Goal: Navigation & Orientation: Find specific page/section

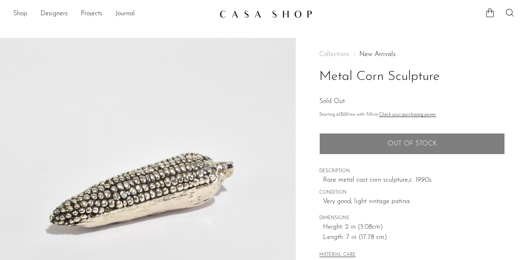
click at [26, 16] on link "Shop" at bounding box center [20, 14] width 14 height 11
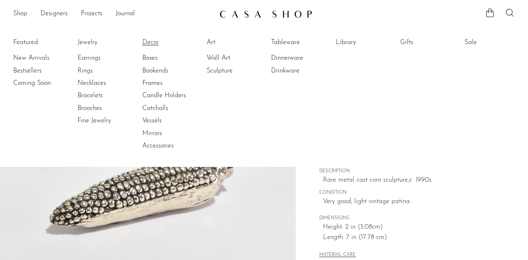
click at [151, 40] on link "Decor" at bounding box center [173, 42] width 62 height 9
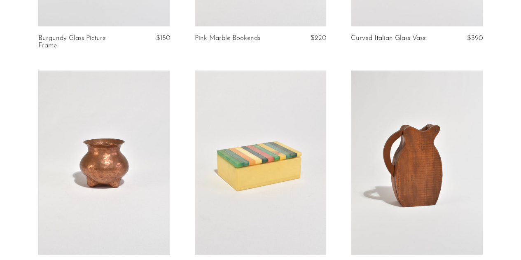
scroll to position [335, 0]
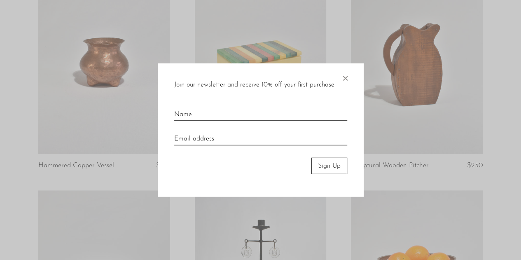
click at [345, 77] on span "×" at bounding box center [345, 76] width 8 height 26
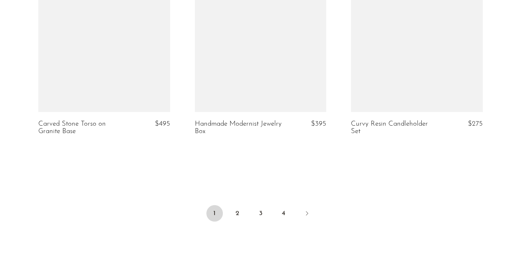
scroll to position [2687, 0]
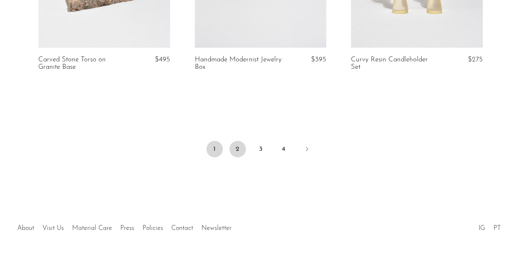
click at [239, 141] on link "2" at bounding box center [238, 149] width 16 height 16
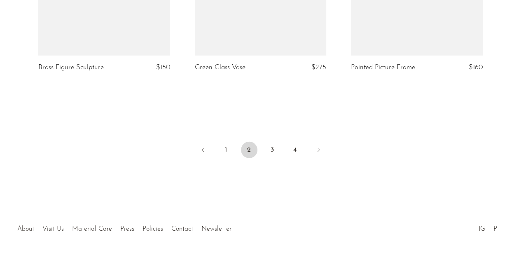
scroll to position [2672, 0]
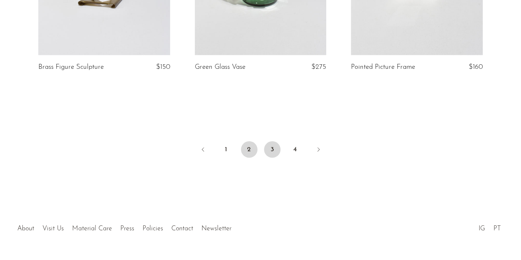
click at [269, 146] on link "3" at bounding box center [272, 149] width 16 height 16
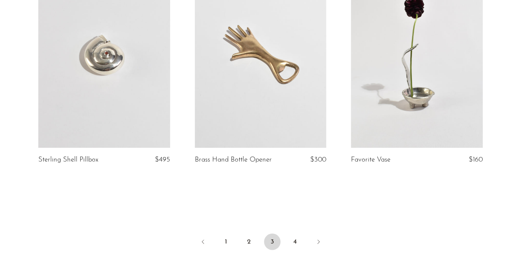
scroll to position [2637, 0]
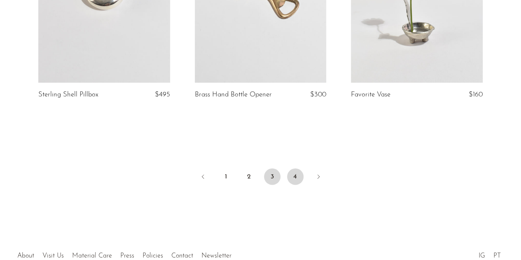
click at [296, 174] on link "4" at bounding box center [295, 177] width 16 height 16
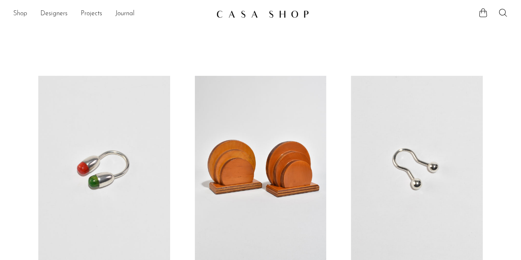
click at [21, 14] on link "Shop" at bounding box center [20, 14] width 14 height 11
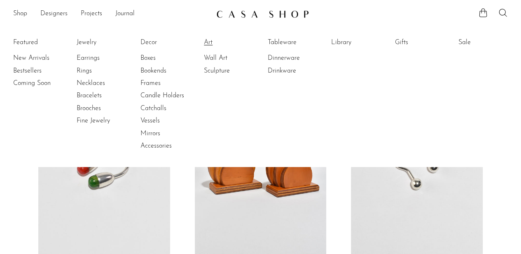
click at [213, 41] on link "Art" at bounding box center [235, 42] width 62 height 9
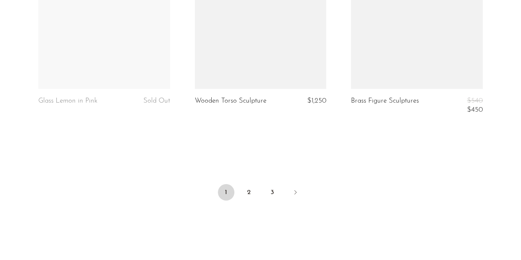
scroll to position [2708, 0]
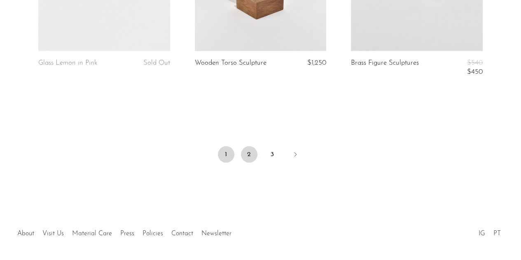
click at [250, 153] on link "2" at bounding box center [249, 154] width 16 height 16
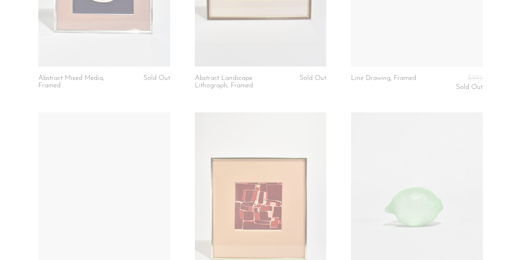
scroll to position [2175, 0]
